Goal: Obtain resource: Obtain resource

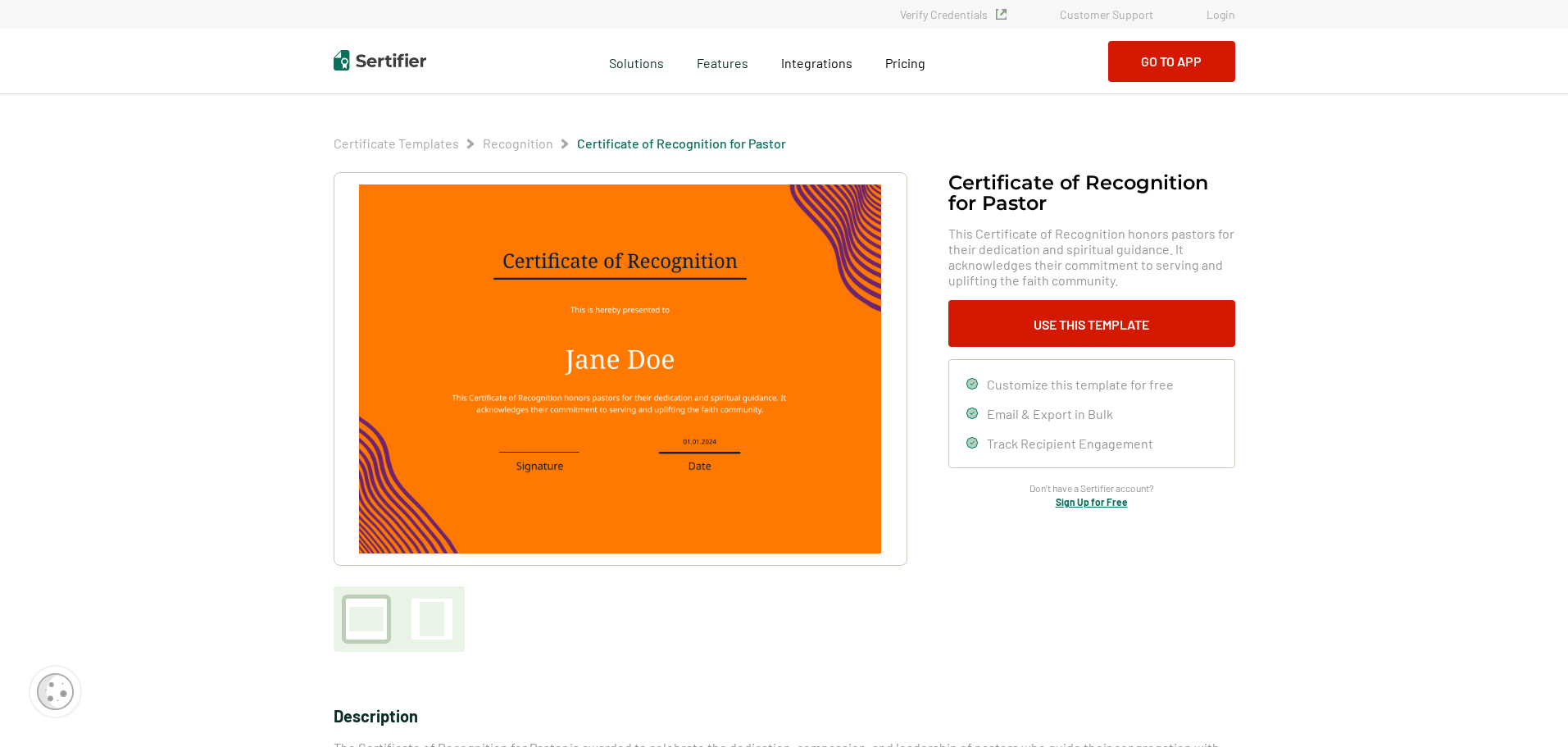
scroll to position [719, 0]
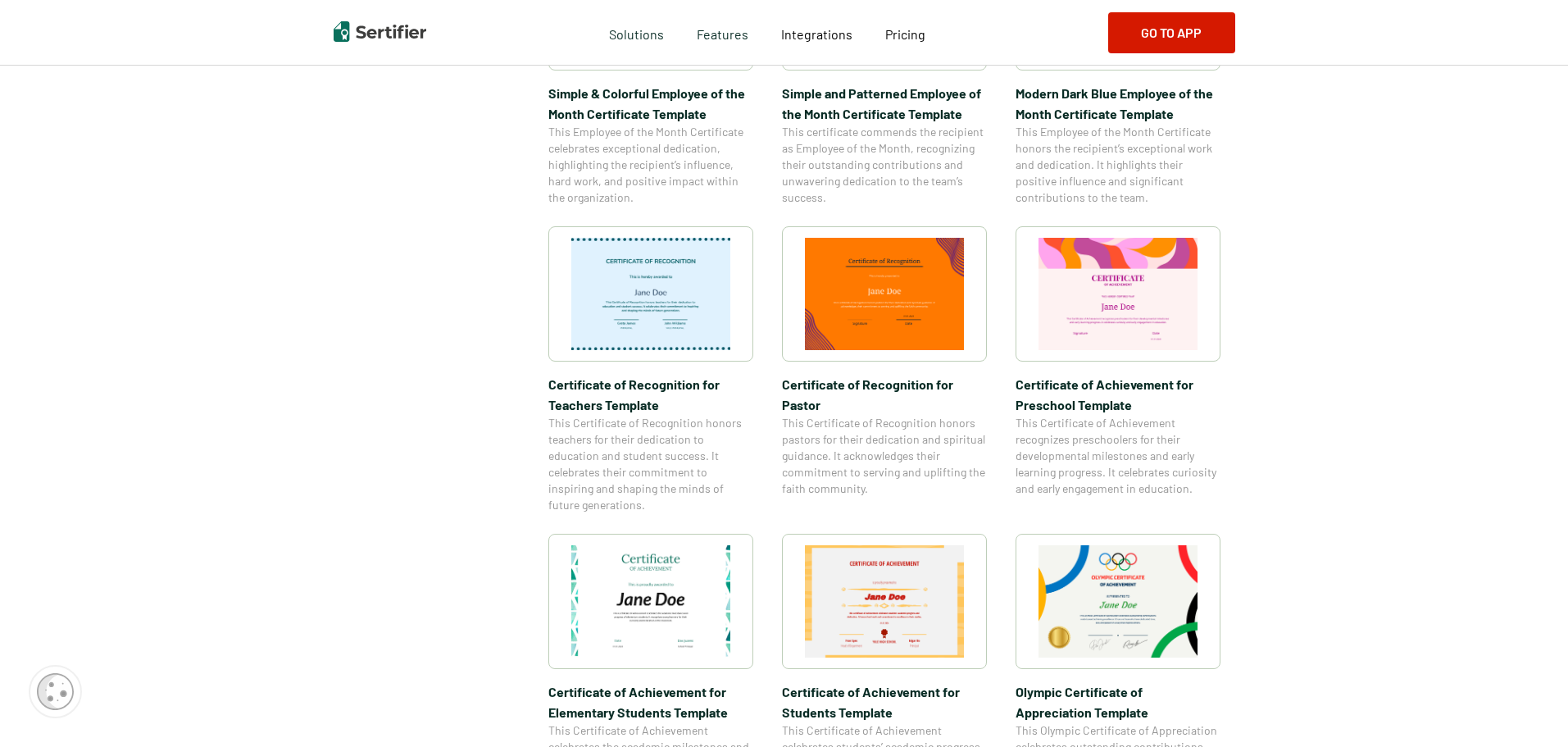
click at [474, 472] on div "Category Achievement Recognition Participation Completion Appreciation High Sch…" at bounding box center [784, 314] width 902 height 1721
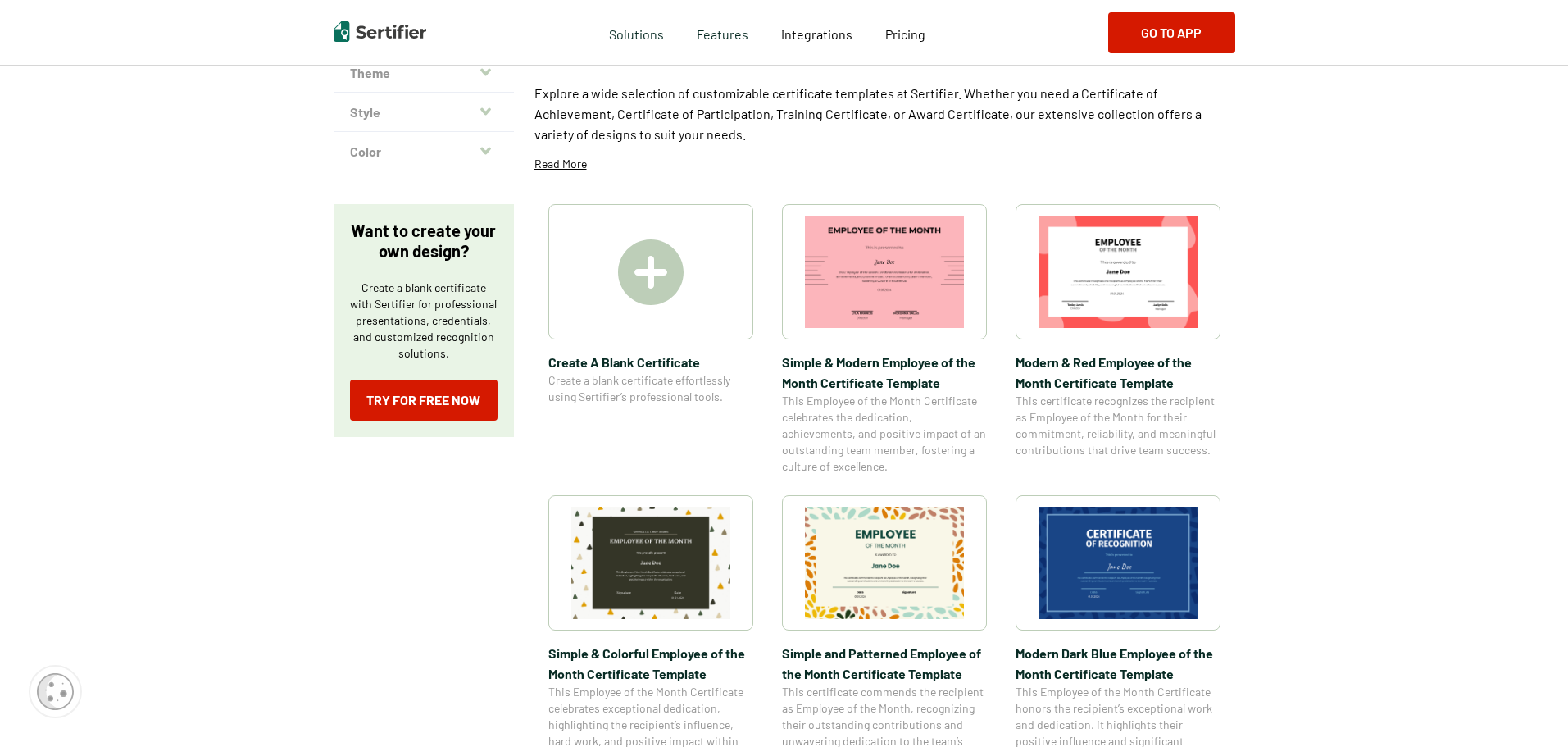
scroll to position [150, 0]
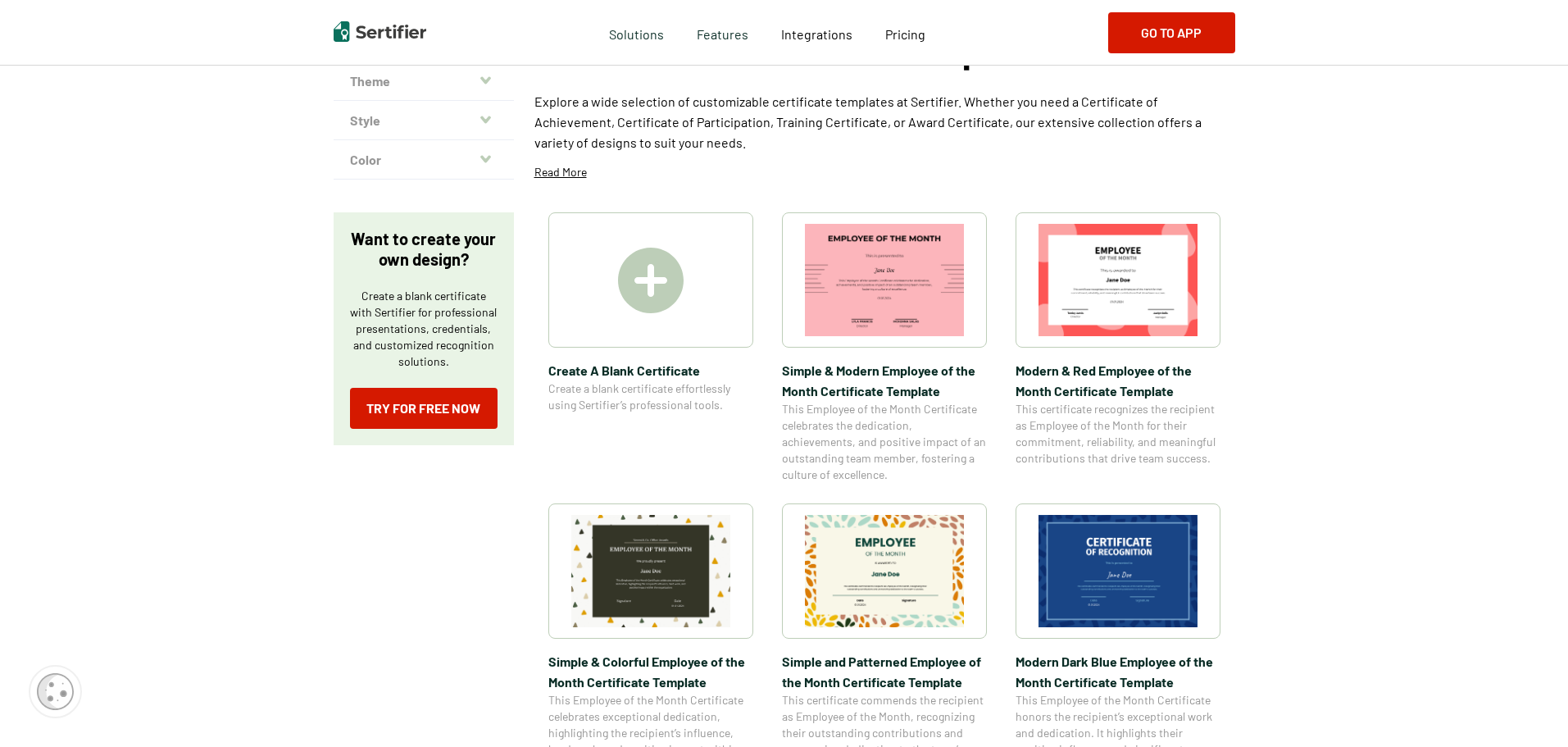
click at [474, 77] on button "Theme" at bounding box center [423, 81] width 180 height 40
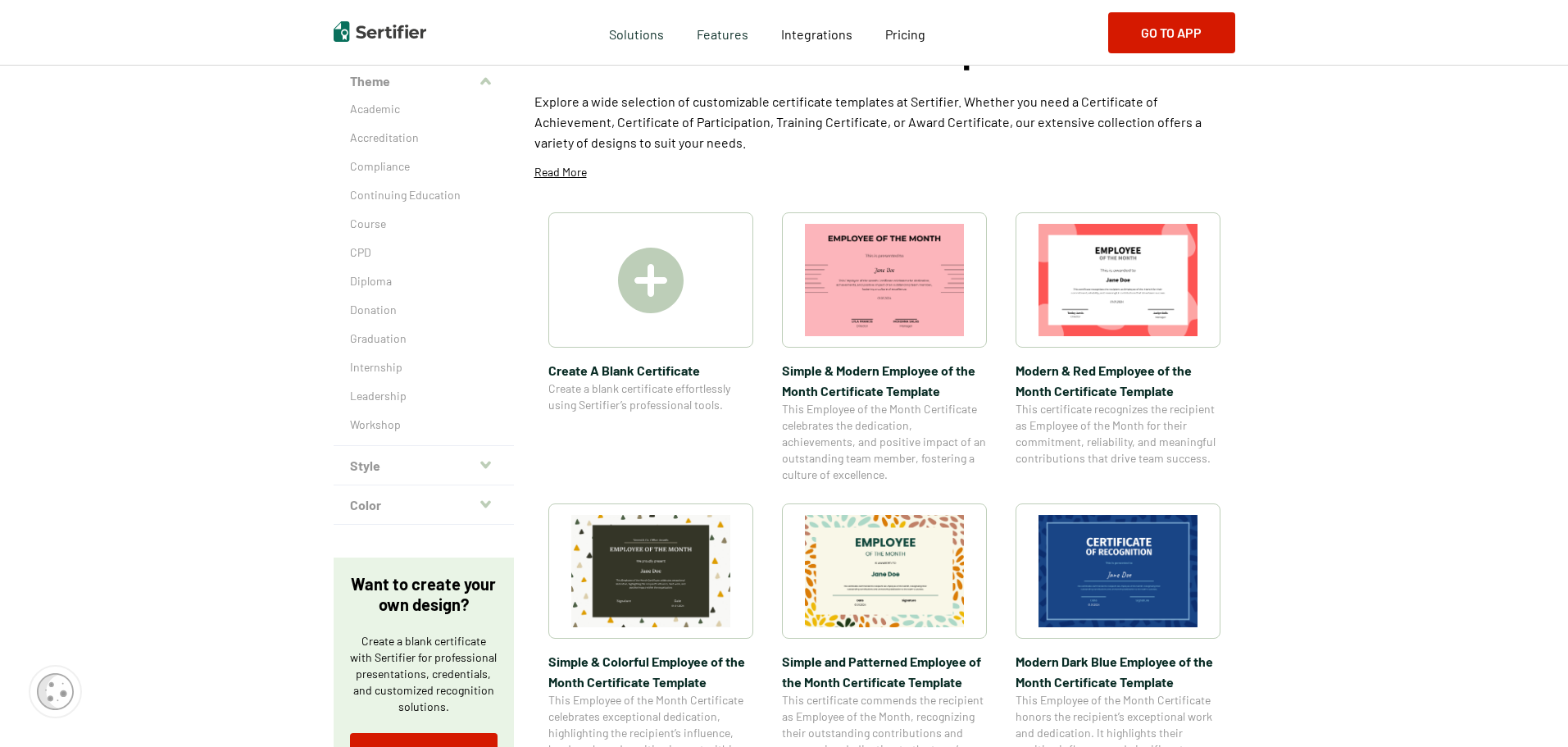
click at [487, 461] on icon "button" at bounding box center [486, 465] width 11 height 13
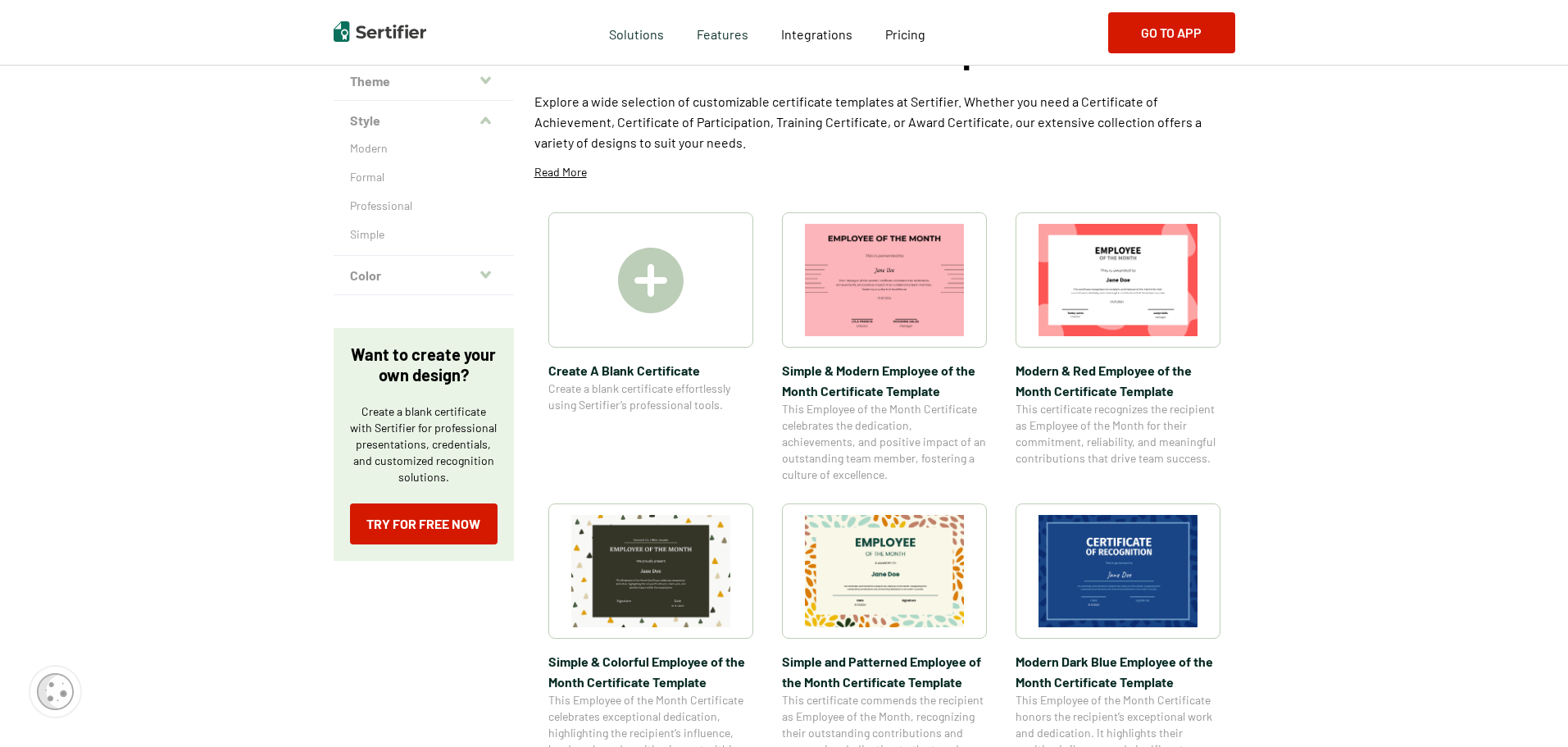
click at [479, 77] on button "Theme" at bounding box center [423, 81] width 180 height 40
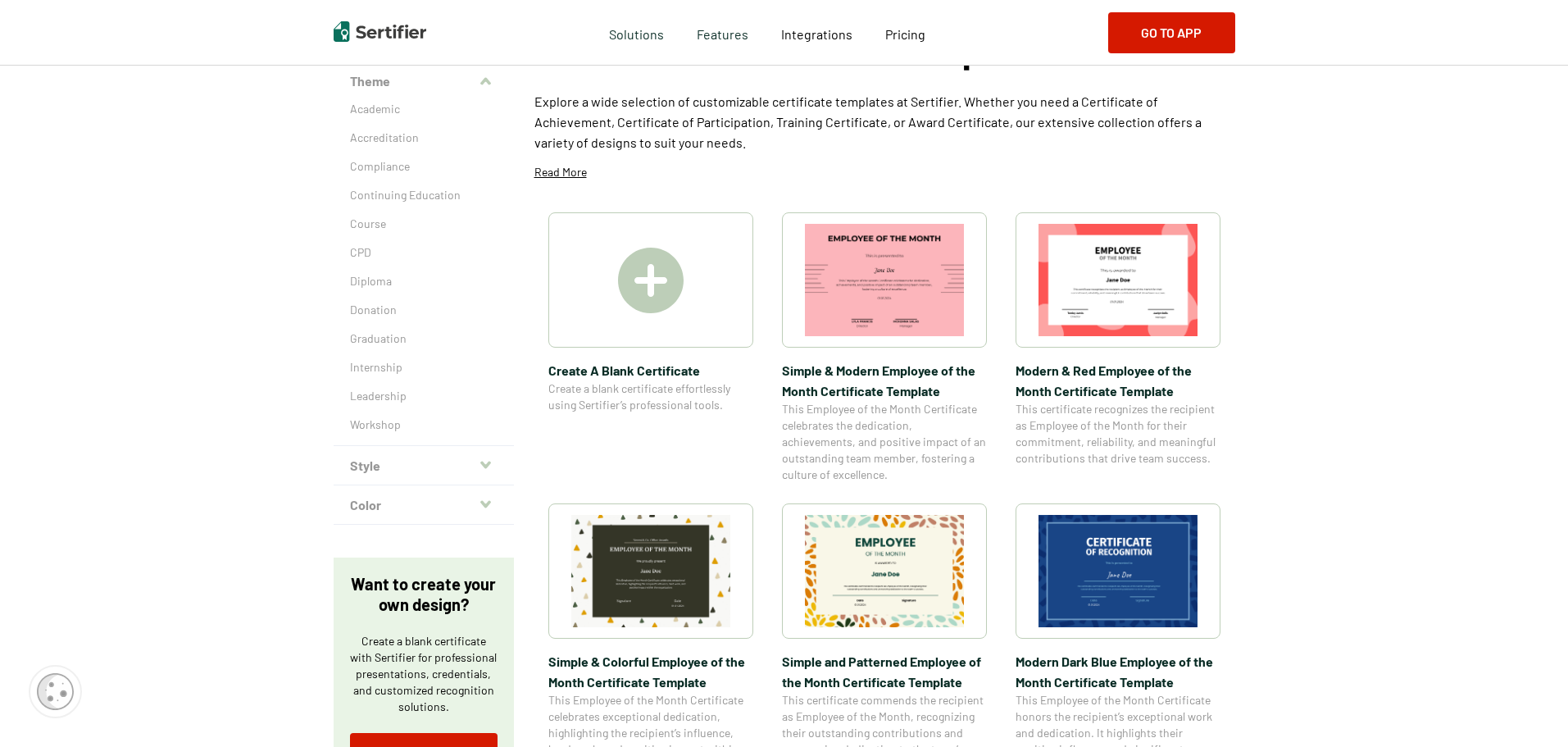
click at [663, 282] on img at bounding box center [650, 280] width 66 height 66
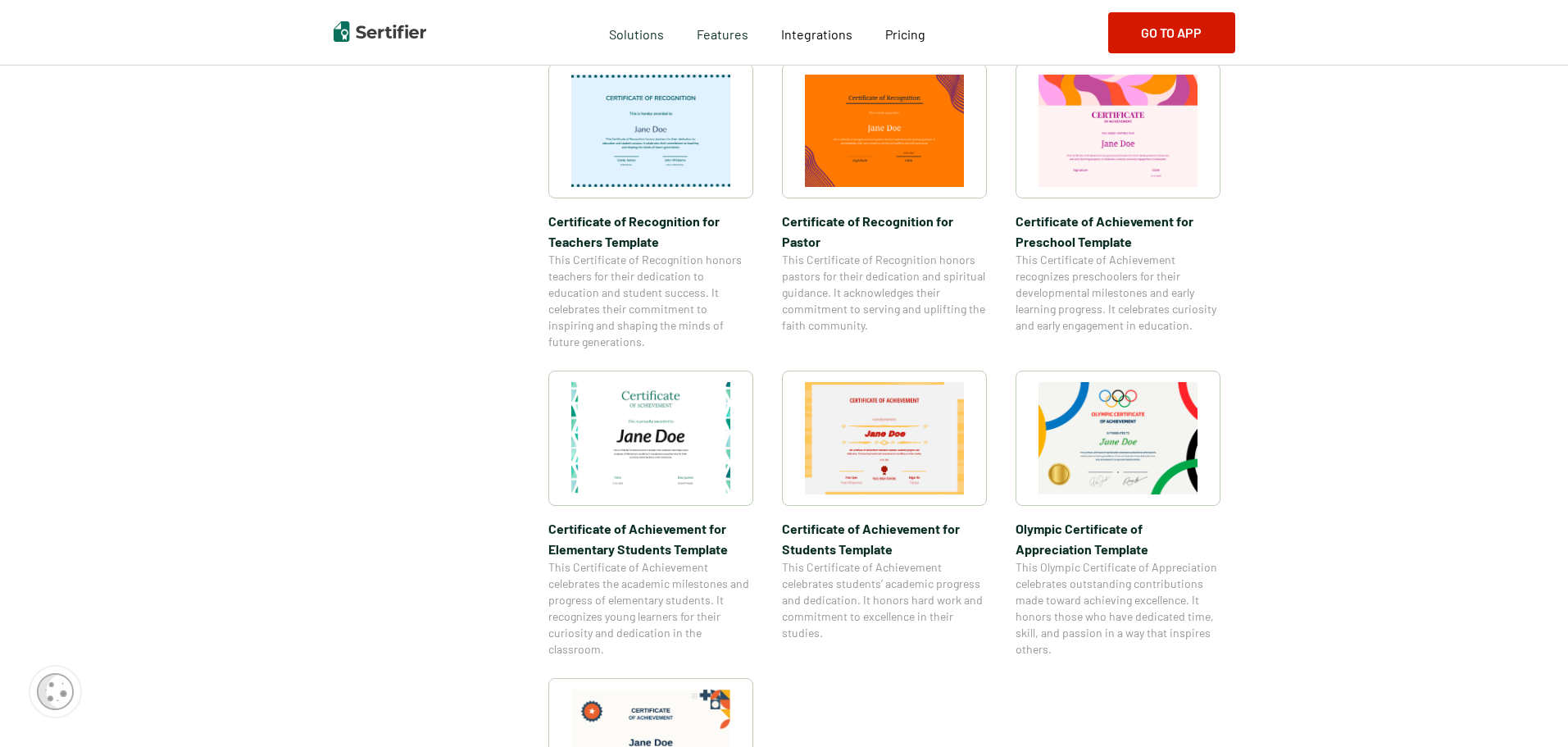
scroll to position [443, 0]
